Goal: Task Accomplishment & Management: Use online tool/utility

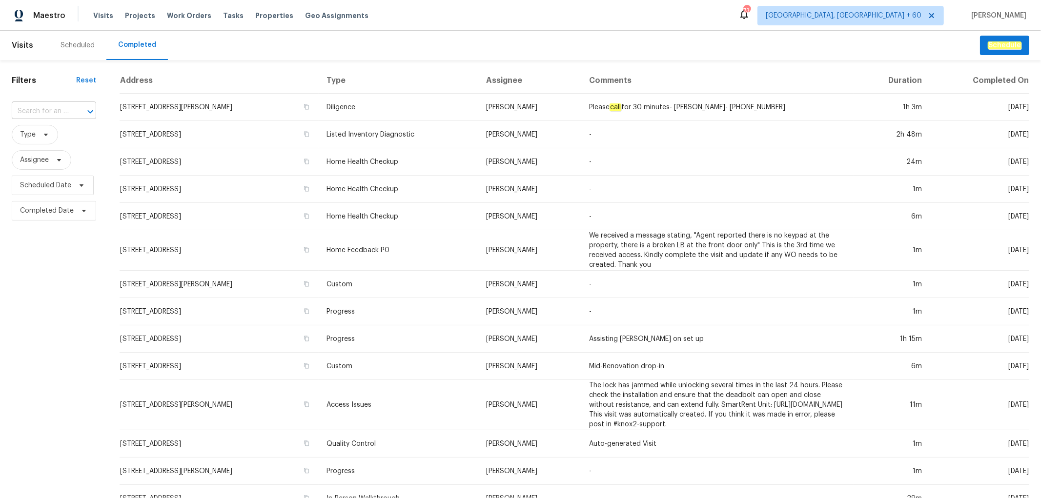
click at [44, 117] on input "text" at bounding box center [40, 111] width 57 height 15
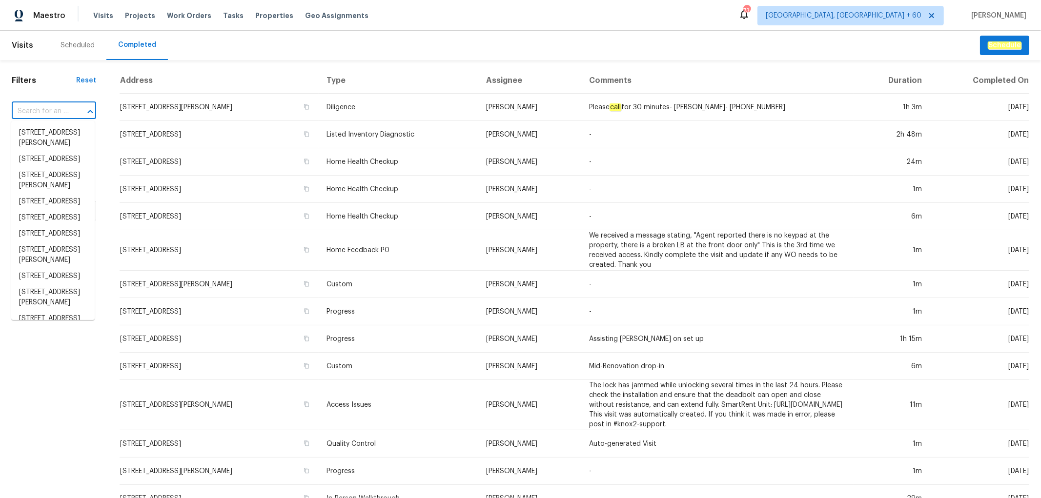
paste input "[STREET_ADDRESS][PERSON_NAME][PERSON_NAME]"
type input "[STREET_ADDRESS][PERSON_NAME][PERSON_NAME]"
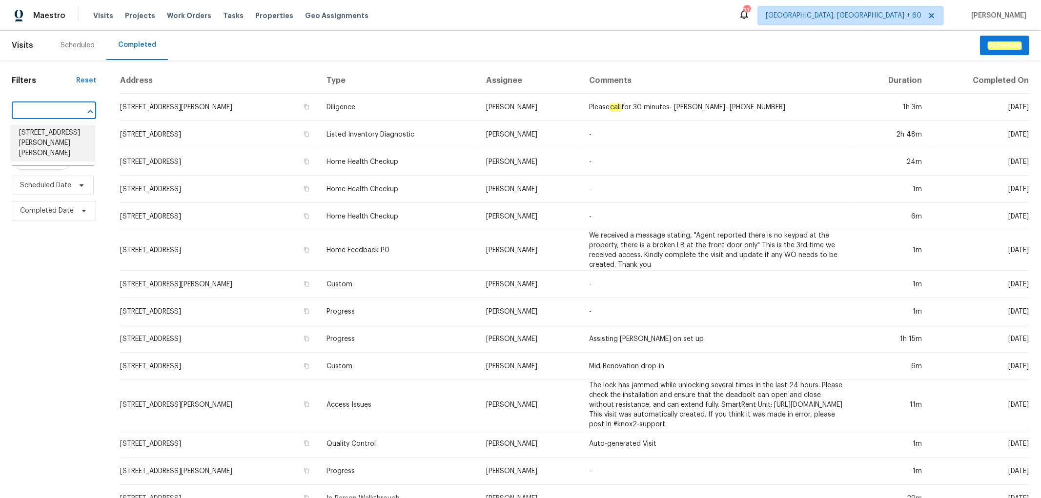
click at [57, 129] on li "[STREET_ADDRESS][PERSON_NAME][PERSON_NAME]" at bounding box center [52, 143] width 83 height 37
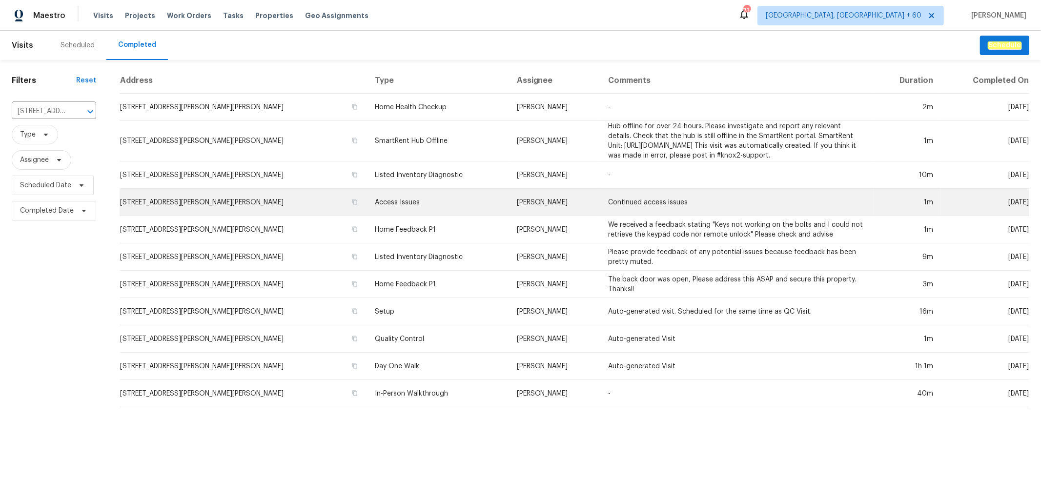
click at [383, 202] on td "Access Issues" at bounding box center [438, 202] width 142 height 27
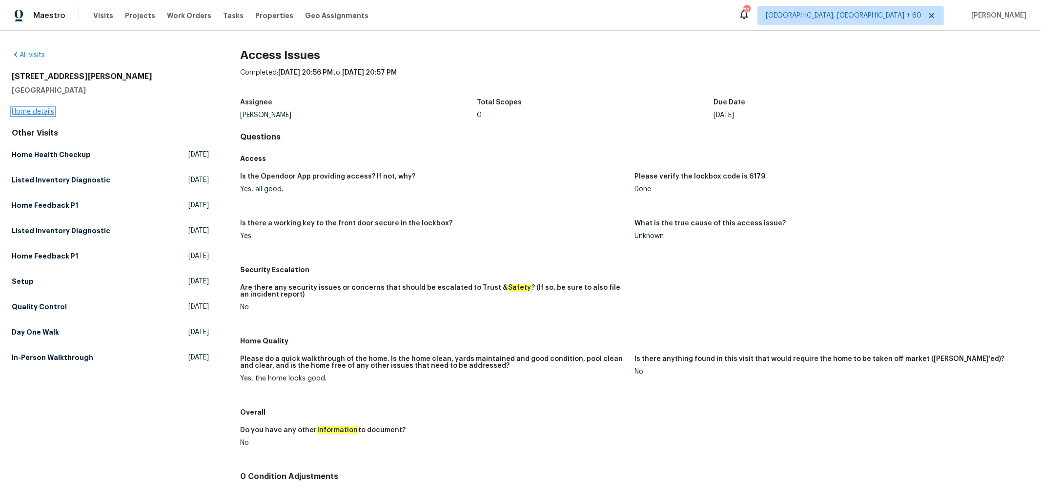
click at [37, 113] on link "Home details" at bounding box center [33, 111] width 42 height 7
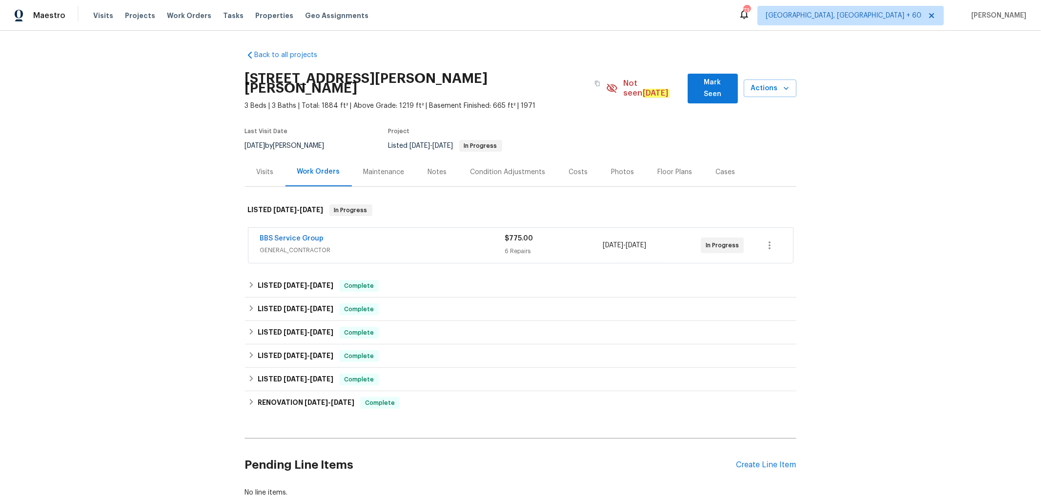
click at [621, 167] on div "Photos" at bounding box center [622, 172] width 23 height 10
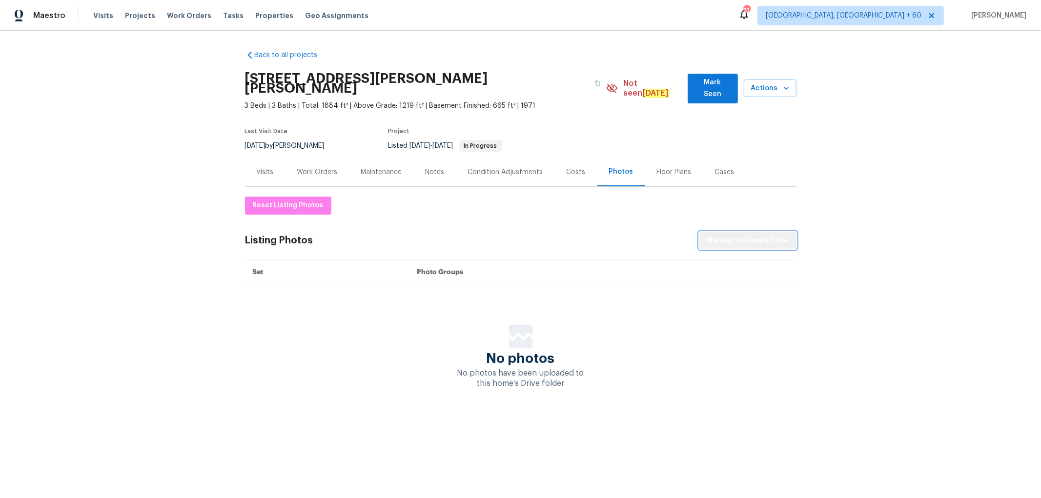
click at [750, 235] on span "Manage in Google Drive" at bounding box center [747, 241] width 81 height 12
